Goal: Task Accomplishment & Management: Use online tool/utility

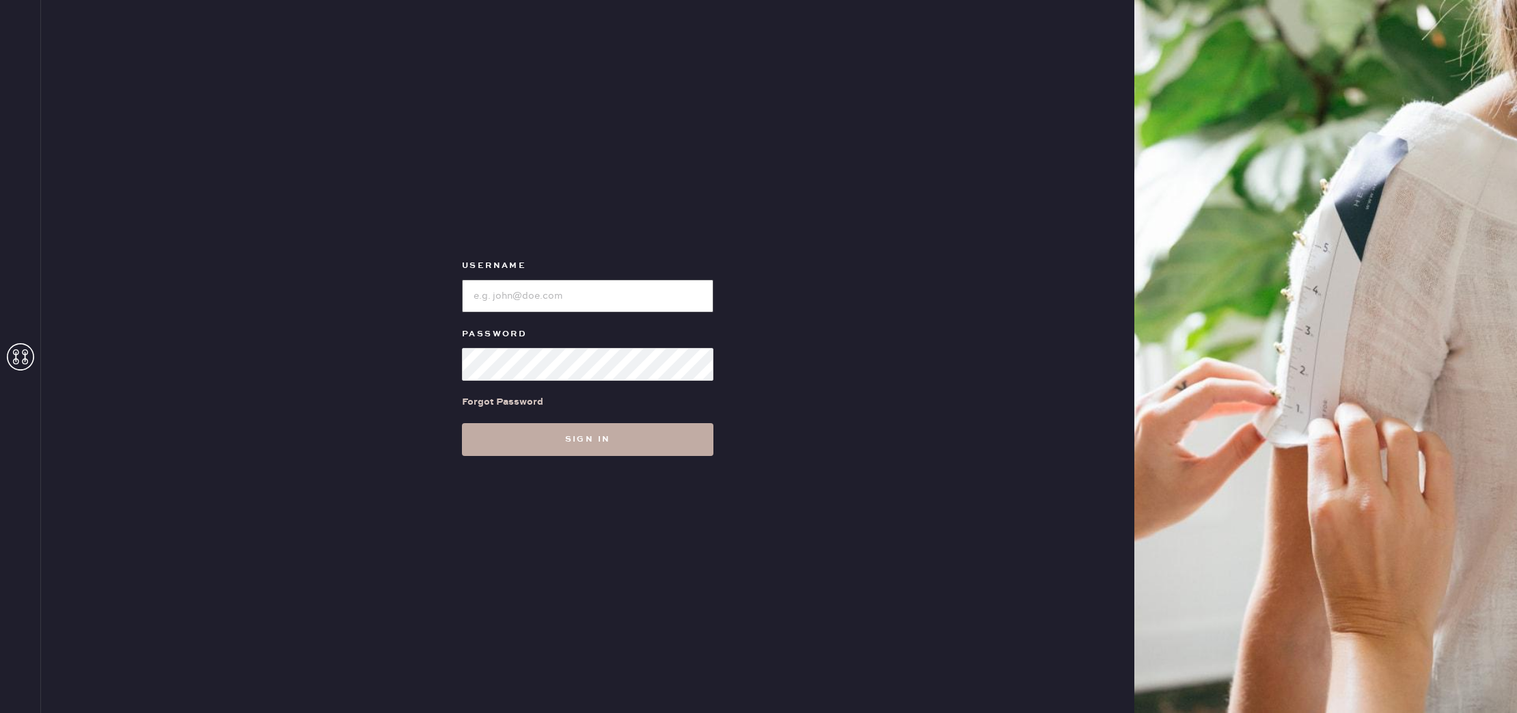
type input "reformationsomerset"
click at [601, 427] on button "Sign in" at bounding box center [587, 439] width 251 height 33
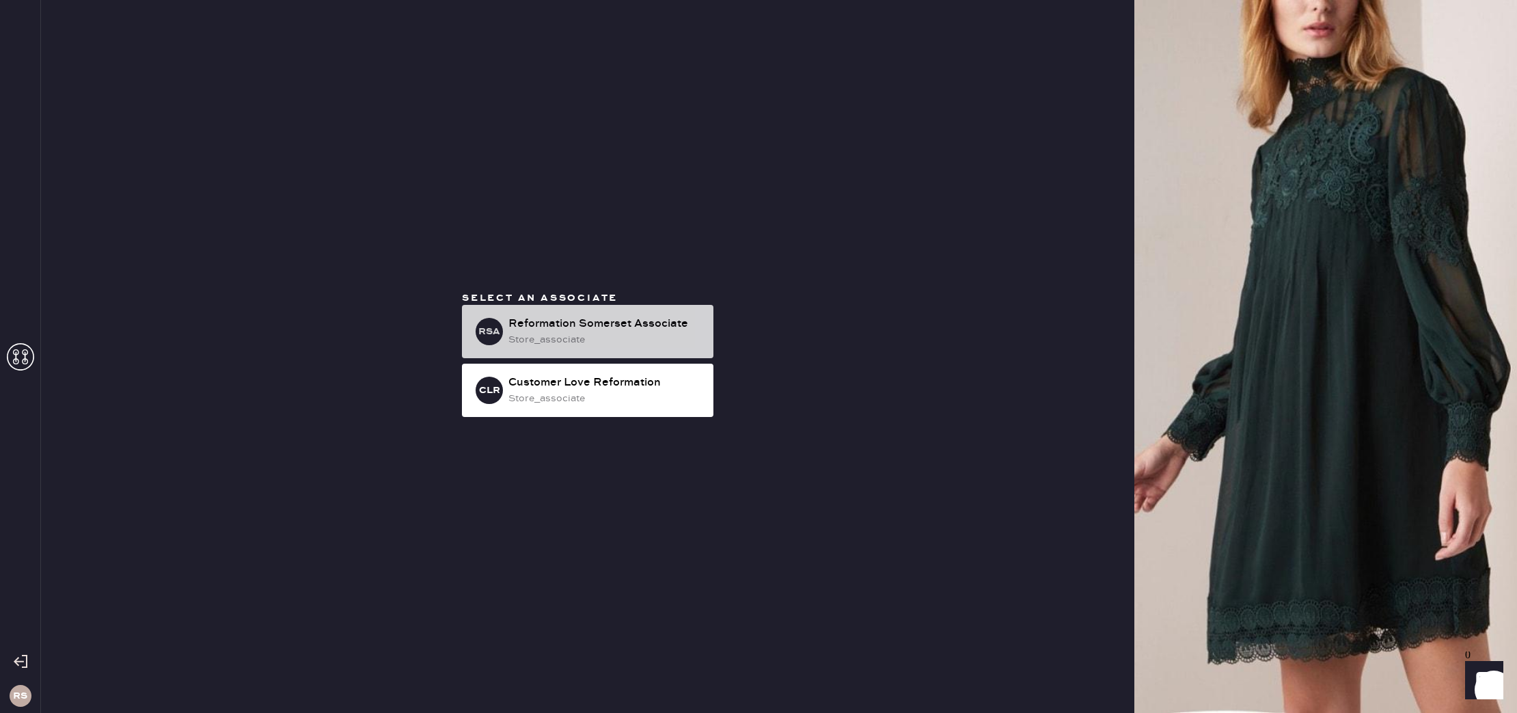
click at [579, 340] on div "store_associate" at bounding box center [605, 339] width 194 height 15
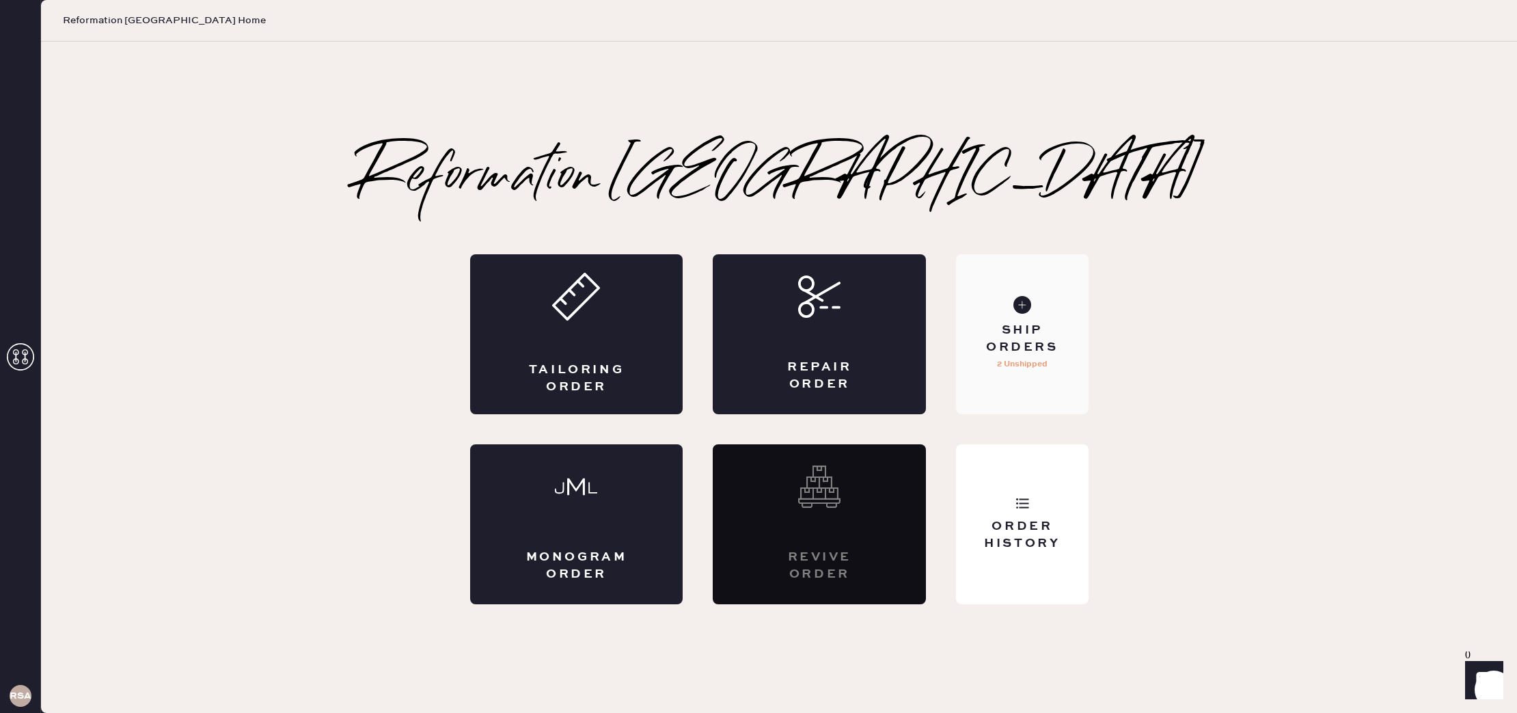
click at [1023, 312] on use at bounding box center [1022, 305] width 18 height 18
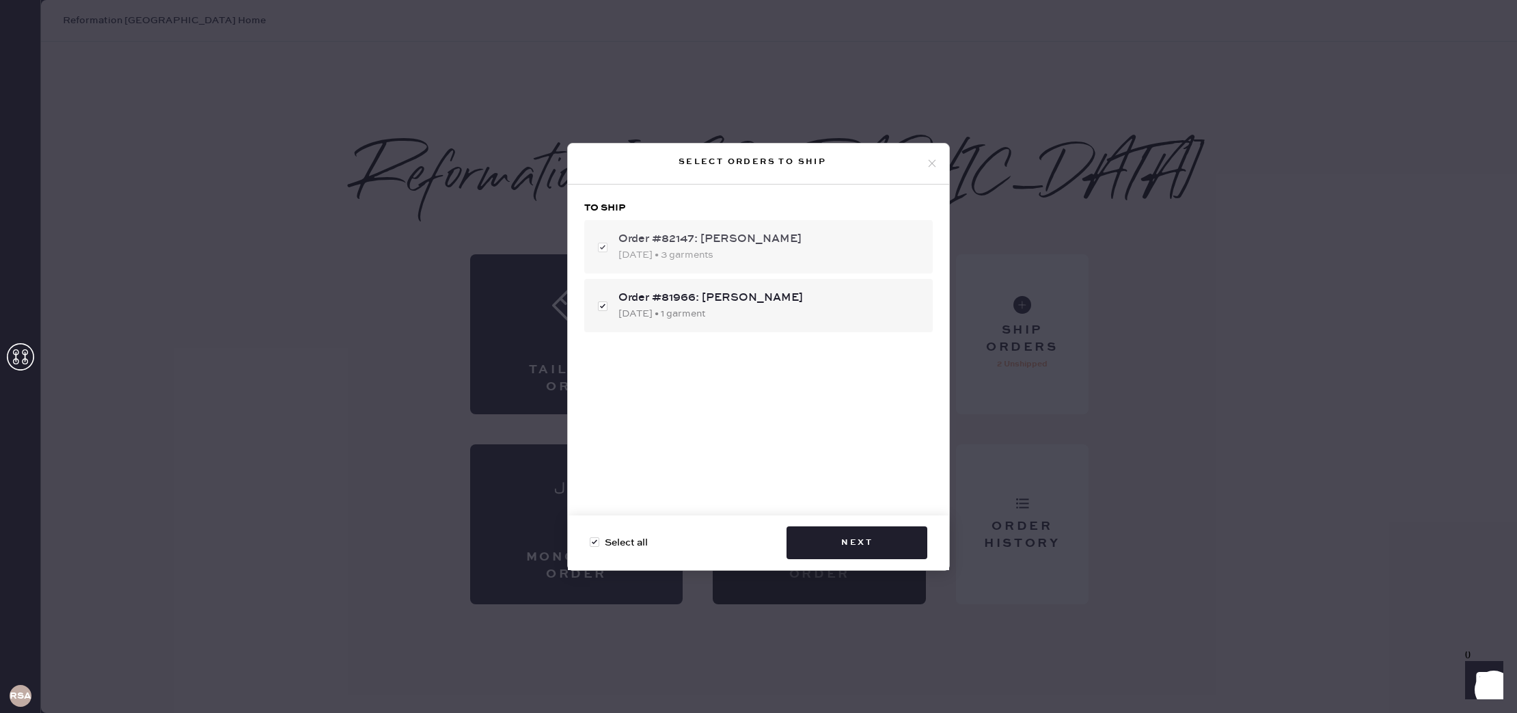
click at [736, 246] on div "Order #82147: [PERSON_NAME]" at bounding box center [769, 239] width 303 height 16
checkbox input "false"
click at [726, 223] on div "Order #82147: [PERSON_NAME] [DATE] • 3 garments" at bounding box center [758, 246] width 348 height 53
checkbox input "true"
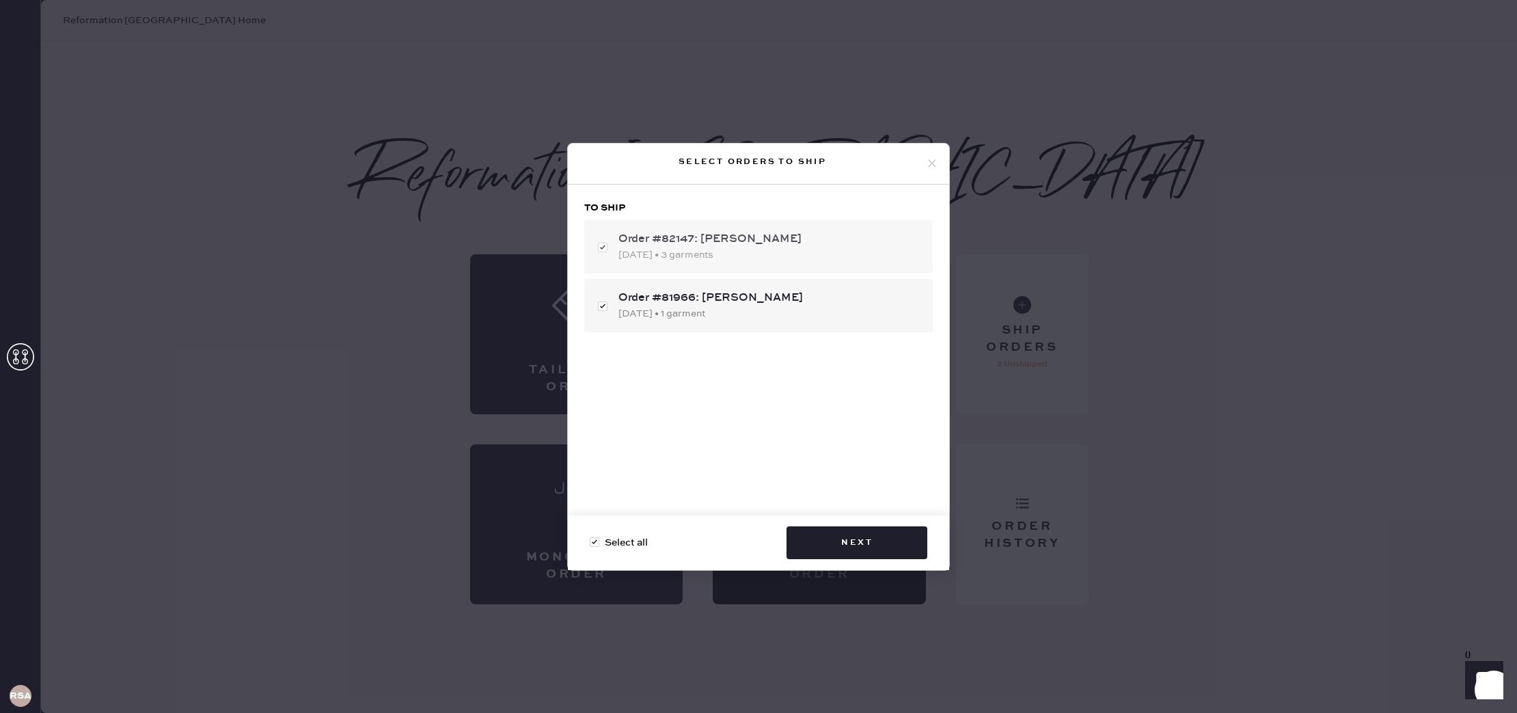
checkbox input "true"
click at [720, 298] on div "Order #81966: [PERSON_NAME]" at bounding box center [769, 298] width 303 height 16
checkbox input "false"
click at [856, 555] on button "Next" at bounding box center [856, 542] width 141 height 33
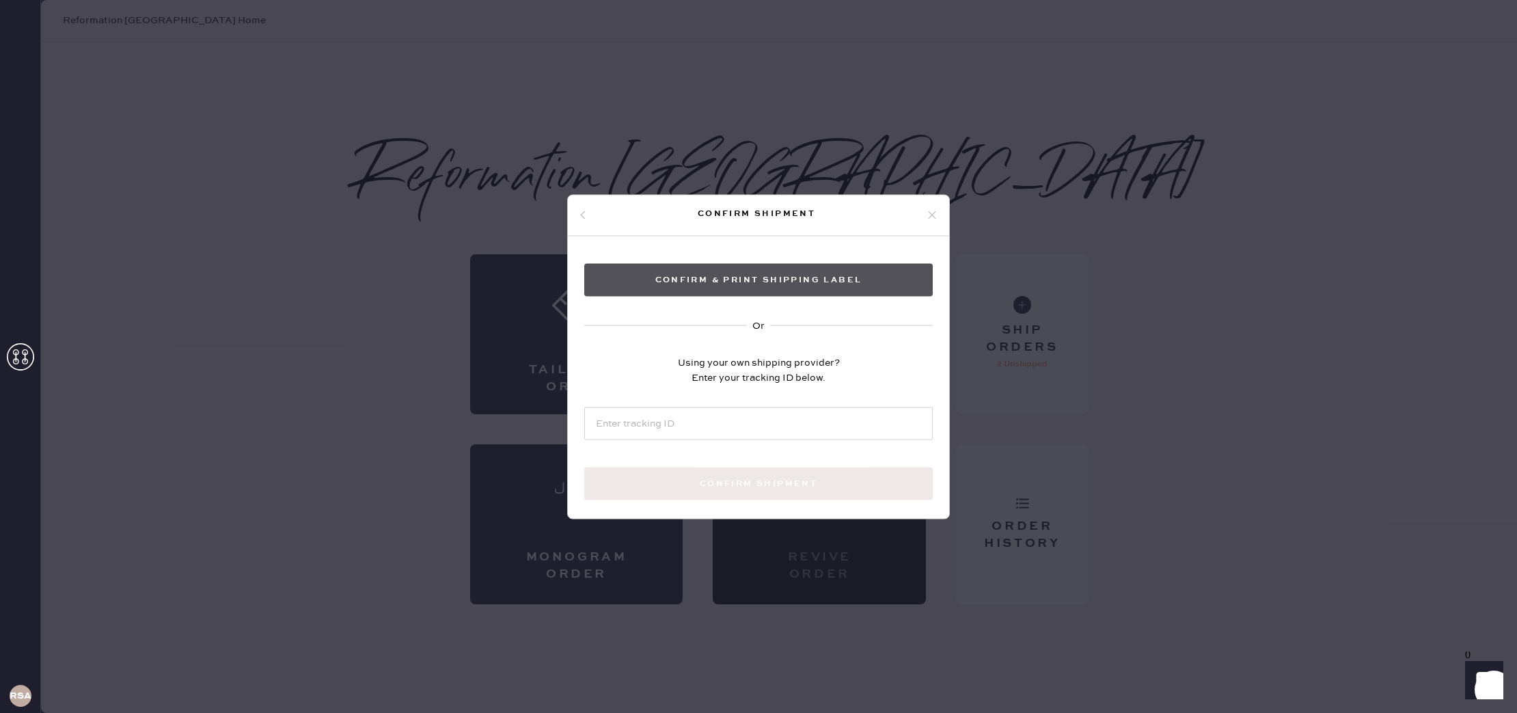
click at [718, 278] on button "Confirm & Print shipping label" at bounding box center [758, 279] width 348 height 33
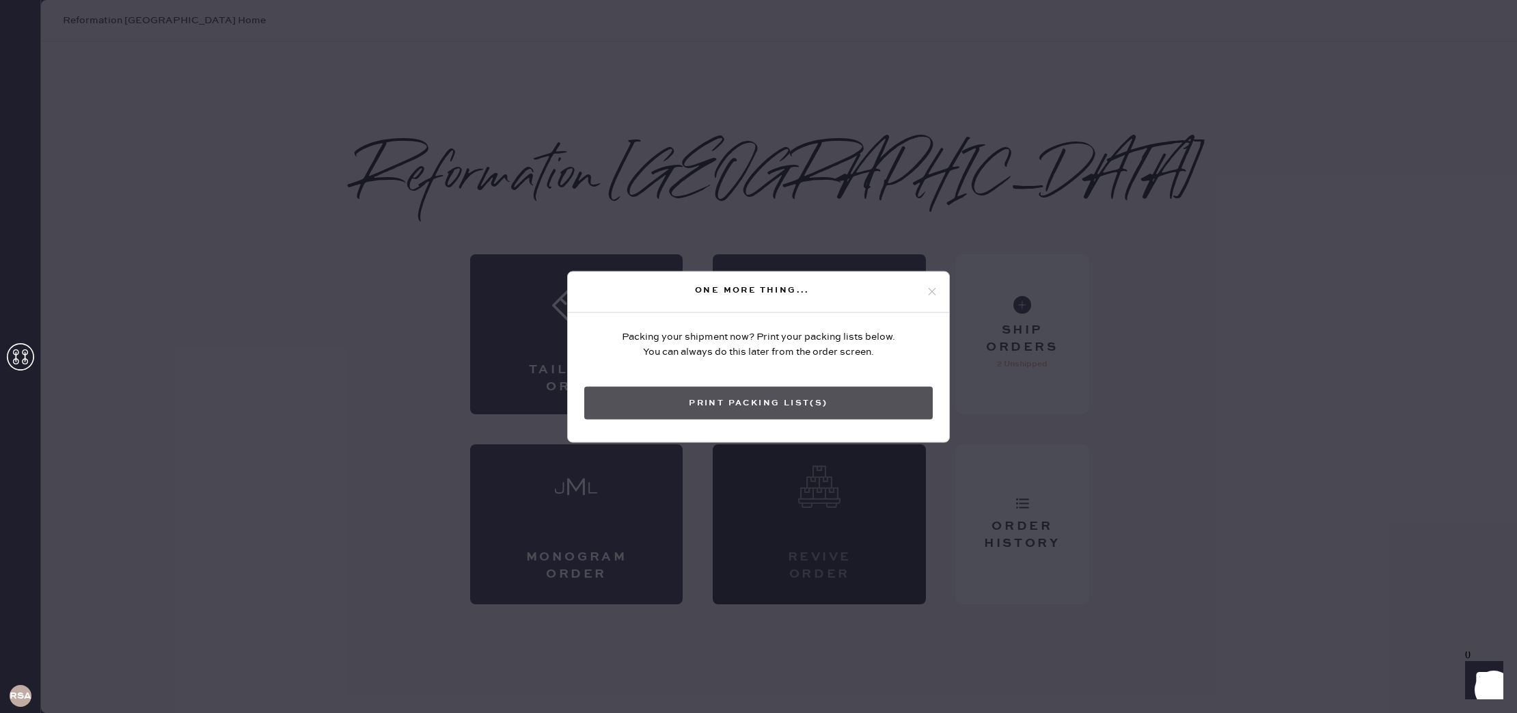
click at [770, 402] on button "Print Packing List(s)" at bounding box center [758, 402] width 348 height 33
